Goal: Information Seeking & Learning: Learn about a topic

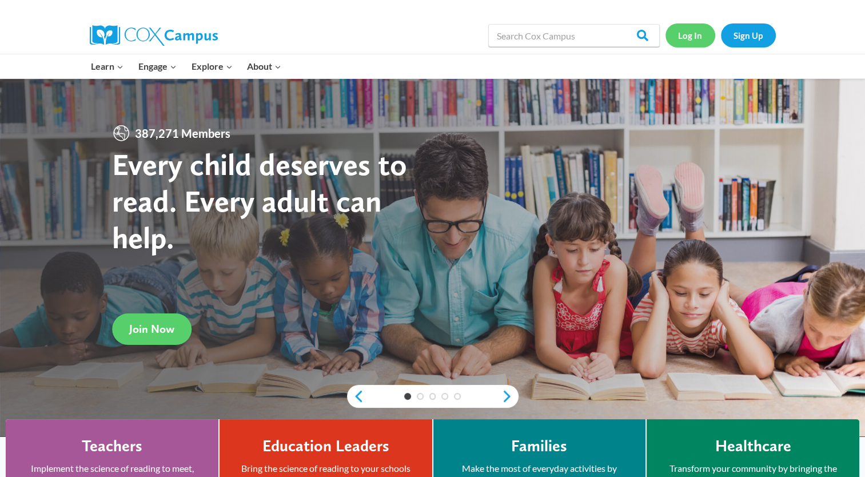
click at [697, 37] on link "Log In" at bounding box center [691, 34] width 50 height 23
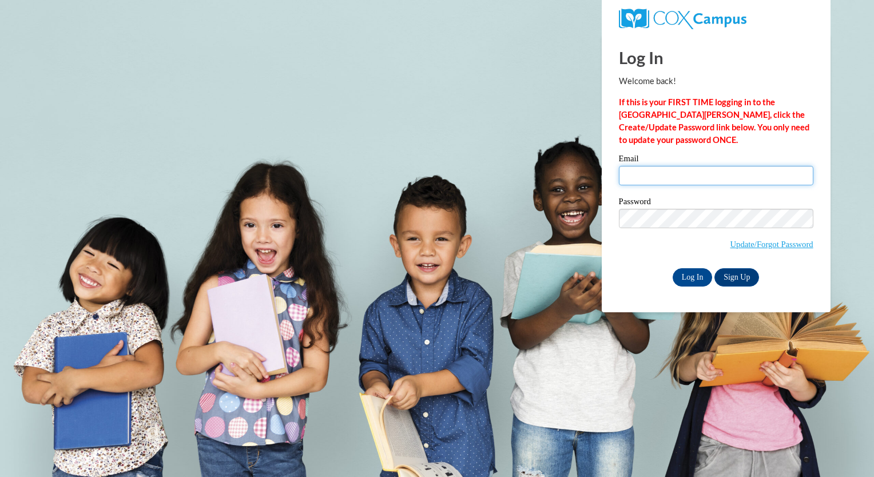
click at [654, 175] on input "Email" at bounding box center [716, 175] width 194 height 19
type input "eturner@jcpsd.net"
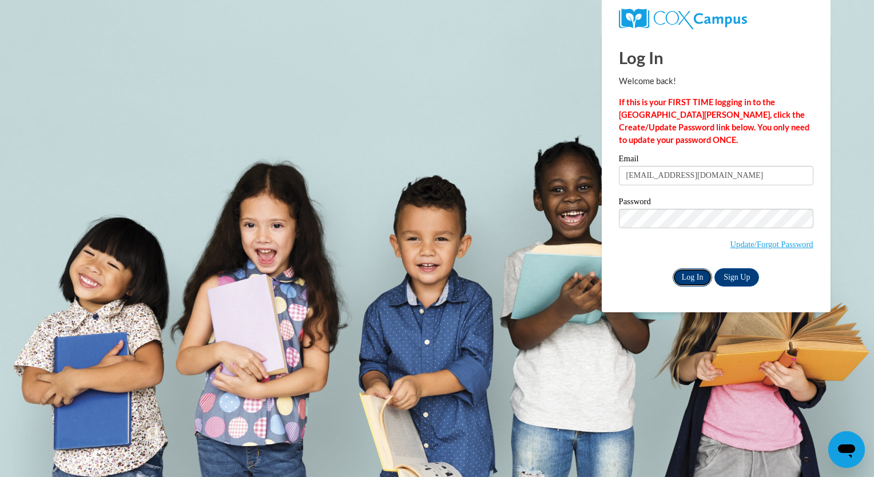
click at [700, 279] on input "Log In" at bounding box center [693, 277] width 40 height 18
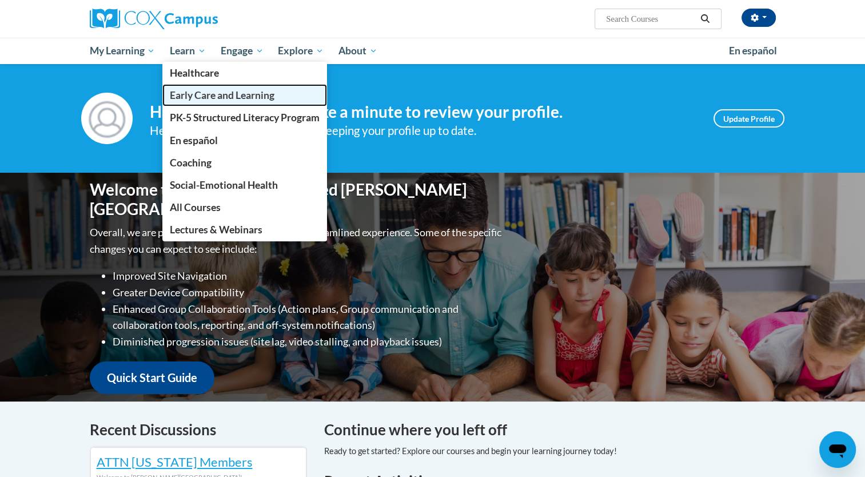
click at [201, 98] on span "Early Care and Learning" at bounding box center [222, 95] width 105 height 12
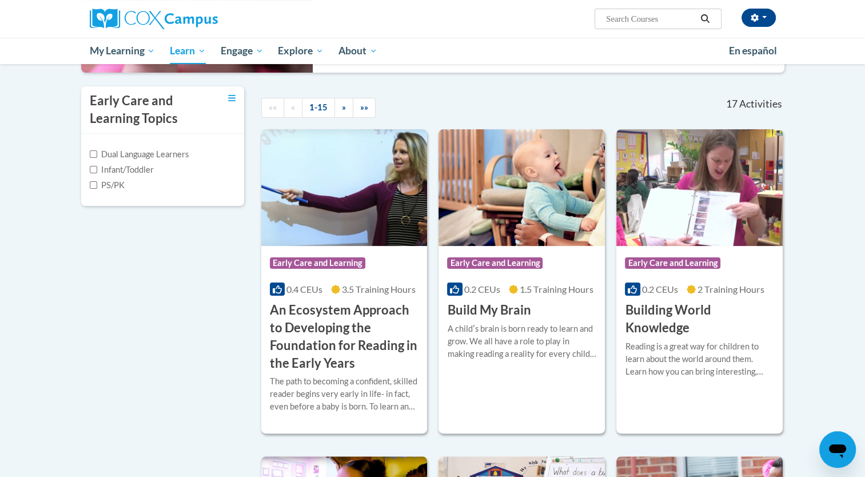
scroll to position [243, 0]
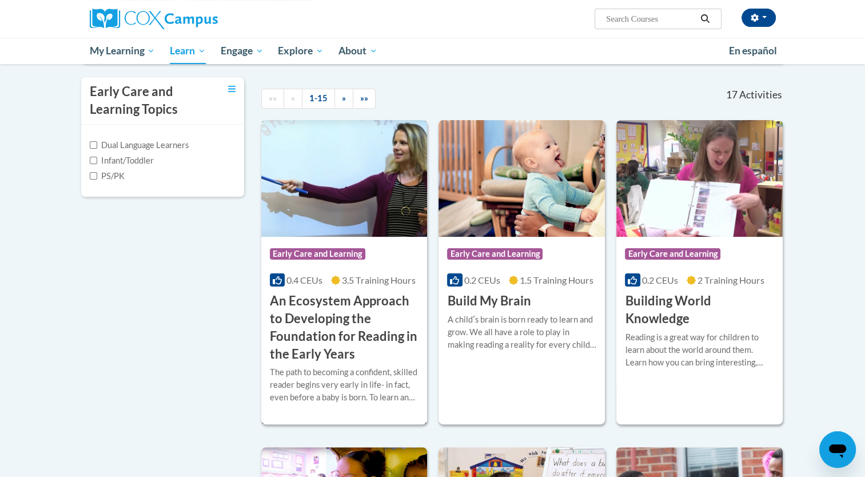
click at [315, 255] on span "Early Care and Learning" at bounding box center [318, 253] width 96 height 11
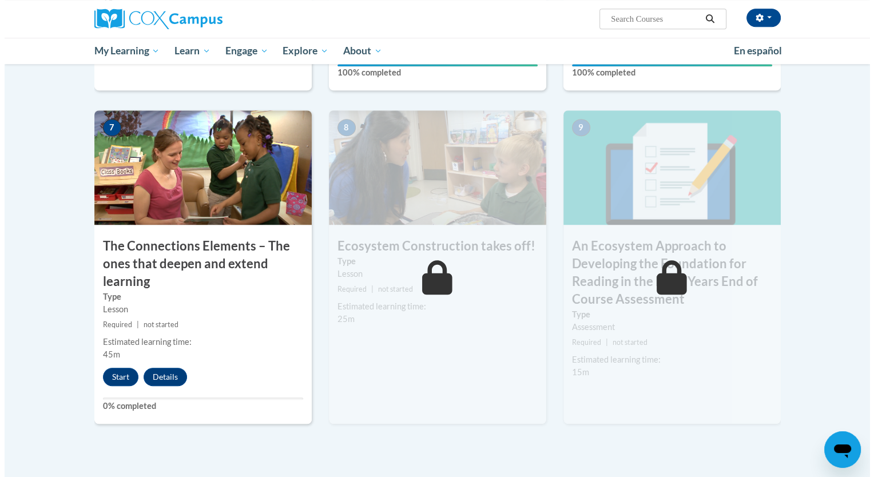
scroll to position [850, 0]
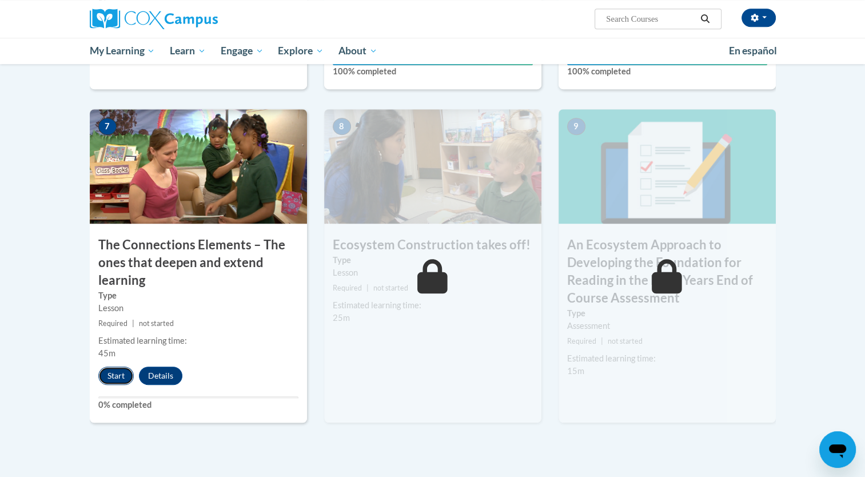
click at [115, 374] on button "Start" at bounding box center [115, 376] width 35 height 18
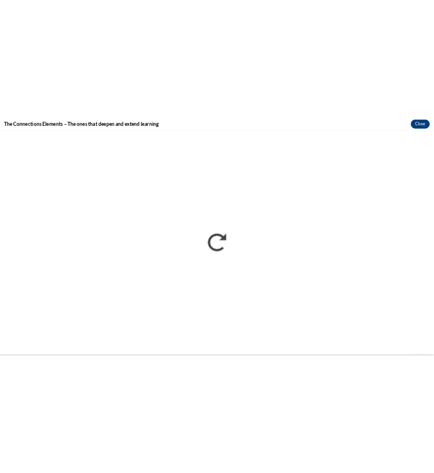
scroll to position [0, 0]
